Goal: Task Accomplishment & Management: Use online tool/utility

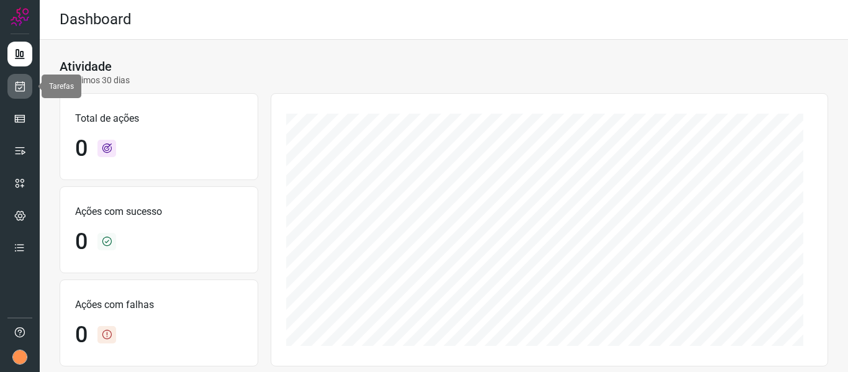
click at [15, 83] on icon at bounding box center [20, 86] width 13 height 12
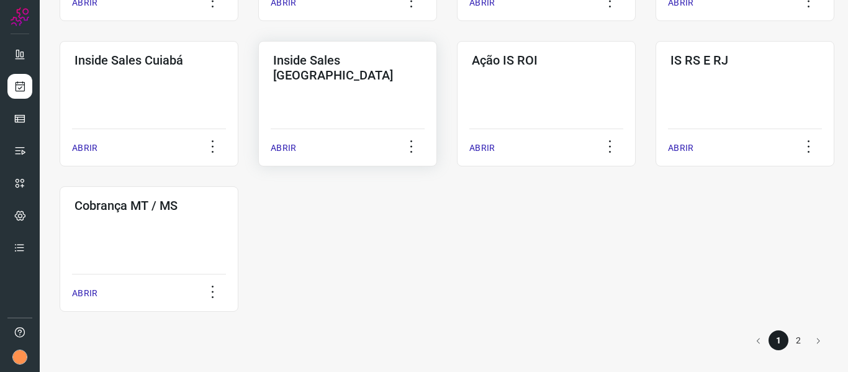
scroll to position [640, 0]
click at [789, 331] on li "2" at bounding box center [799, 340] width 20 height 20
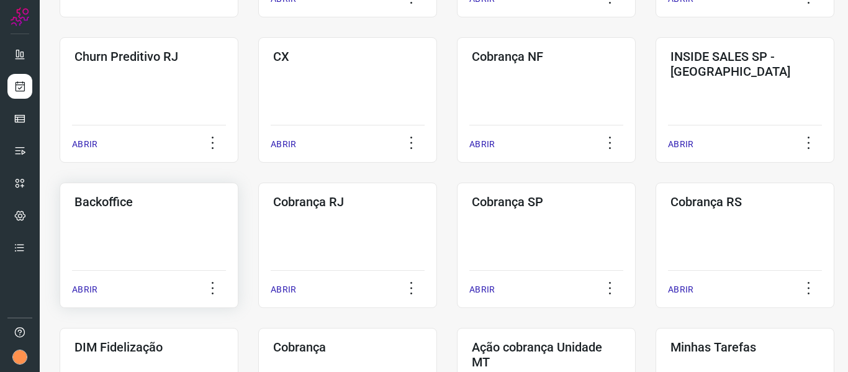
scroll to position [225, 0]
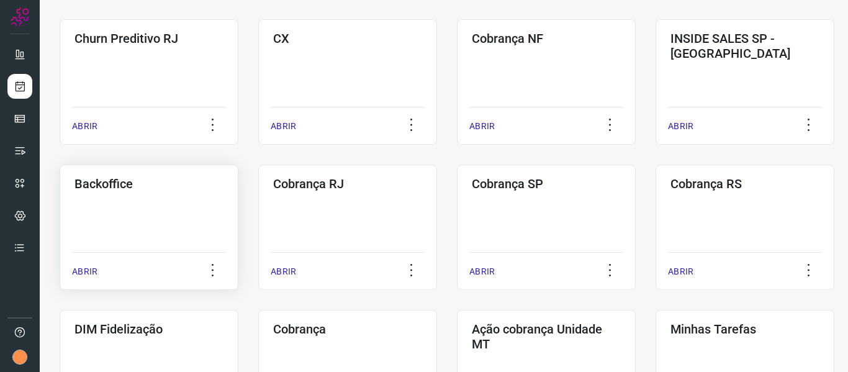
click at [258, 221] on div "Backoffice ABRIR" at bounding box center [347, 227] width 179 height 125
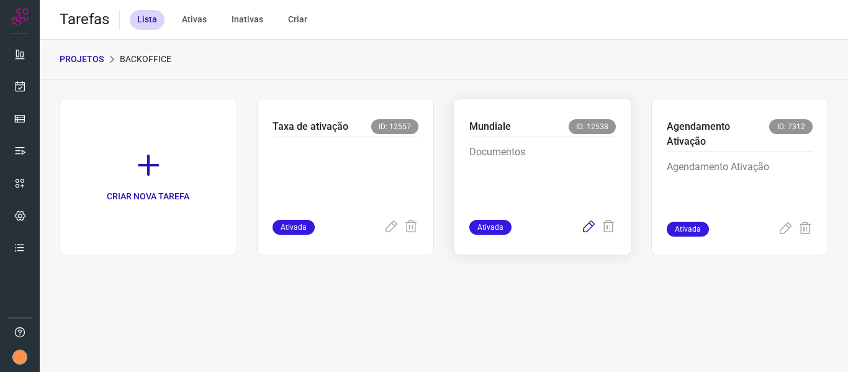
click at [592, 225] on icon at bounding box center [588, 227] width 15 height 15
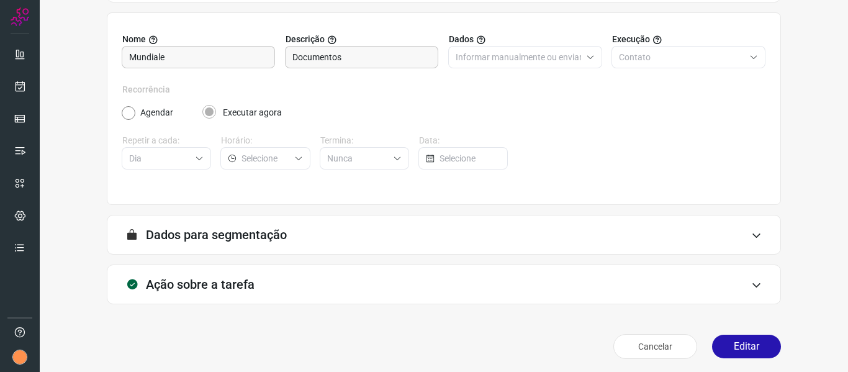
scroll to position [113, 0]
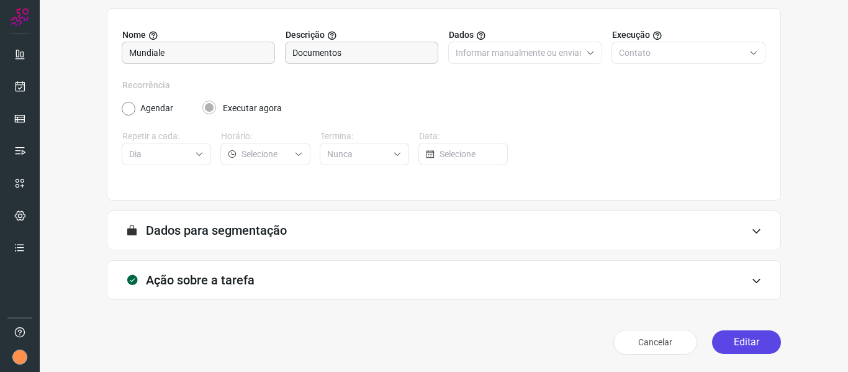
click at [744, 345] on button "Editar" at bounding box center [746, 342] width 69 height 24
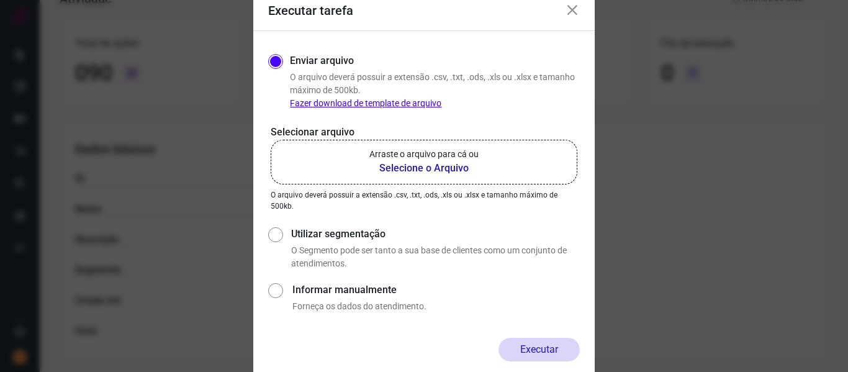
click at [435, 163] on b "Selecione o Arquivo" at bounding box center [424, 168] width 109 height 15
click at [0, 0] on input "Arraste o arquivo para cá ou Selecione o Arquivo" at bounding box center [0, 0] width 0 height 0
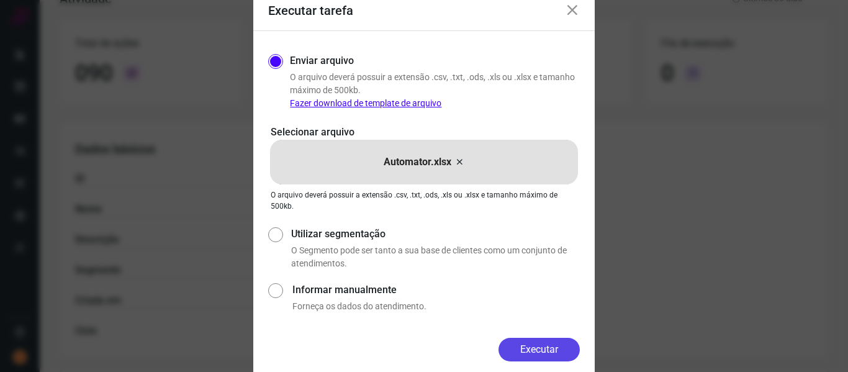
click at [551, 353] on button "Executar" at bounding box center [539, 350] width 81 height 24
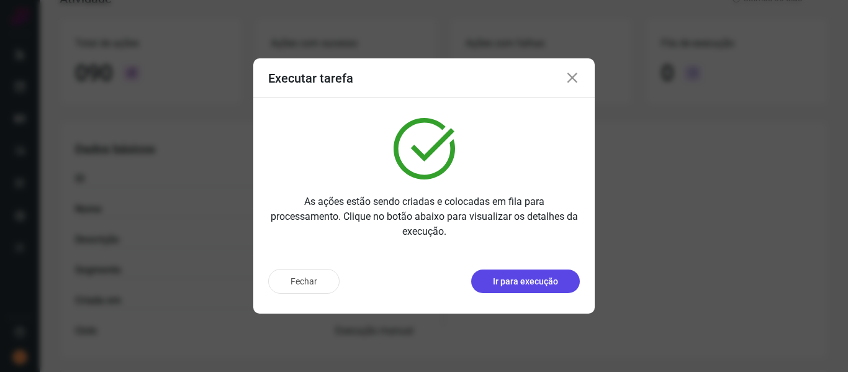
click at [547, 280] on p "Ir para execução" at bounding box center [525, 281] width 65 height 13
